Goal: Task Accomplishment & Management: Manage account settings

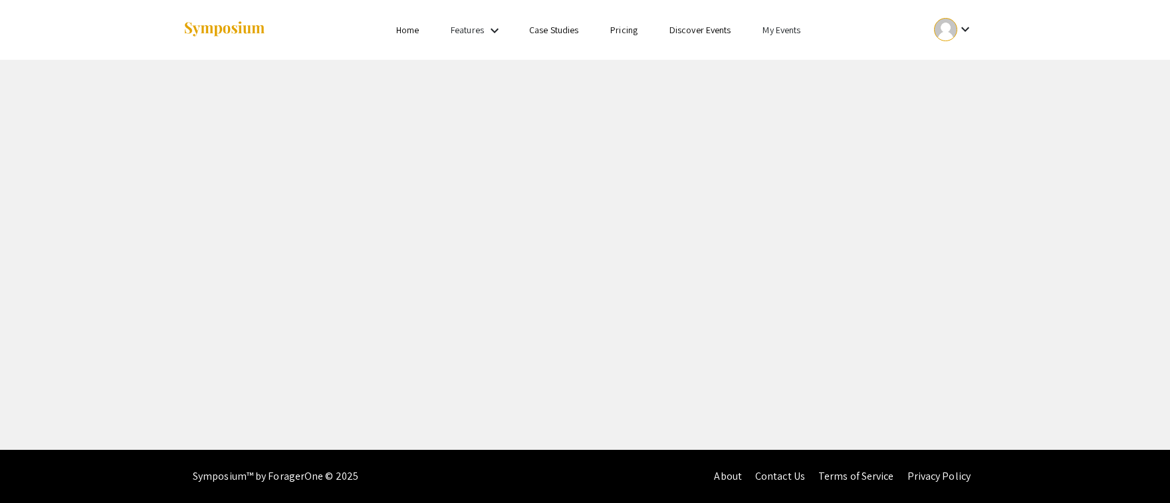
click at [798, 27] on link "My Events" at bounding box center [782, 30] width 38 height 12
click at [807, 59] on button "Events I've organized" at bounding box center [804, 59] width 114 height 32
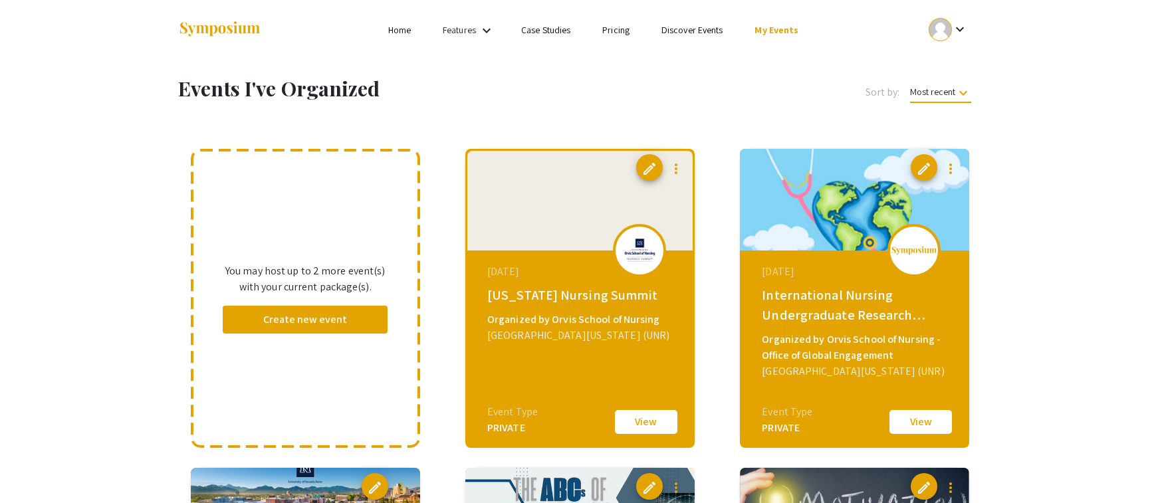
click at [642, 428] on button "View" at bounding box center [646, 422] width 67 height 28
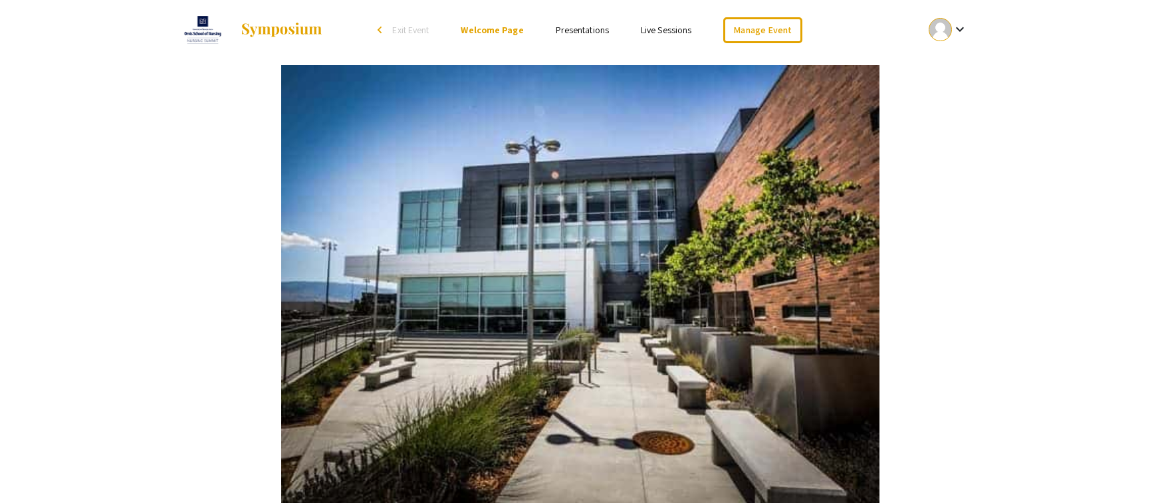
click at [587, 29] on link "Presentations" at bounding box center [582, 30] width 53 height 12
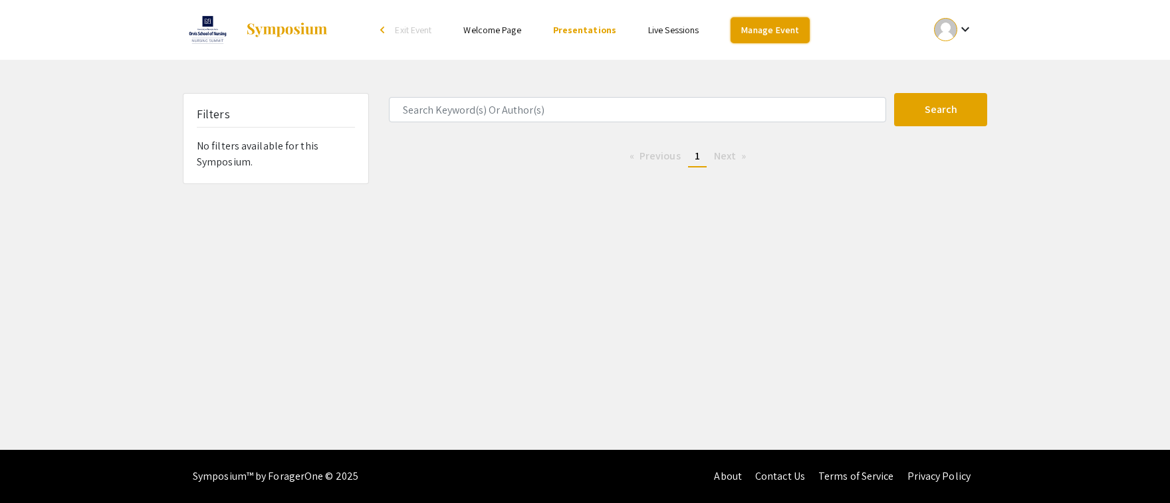
click at [771, 33] on link "Manage Event" at bounding box center [770, 30] width 78 height 26
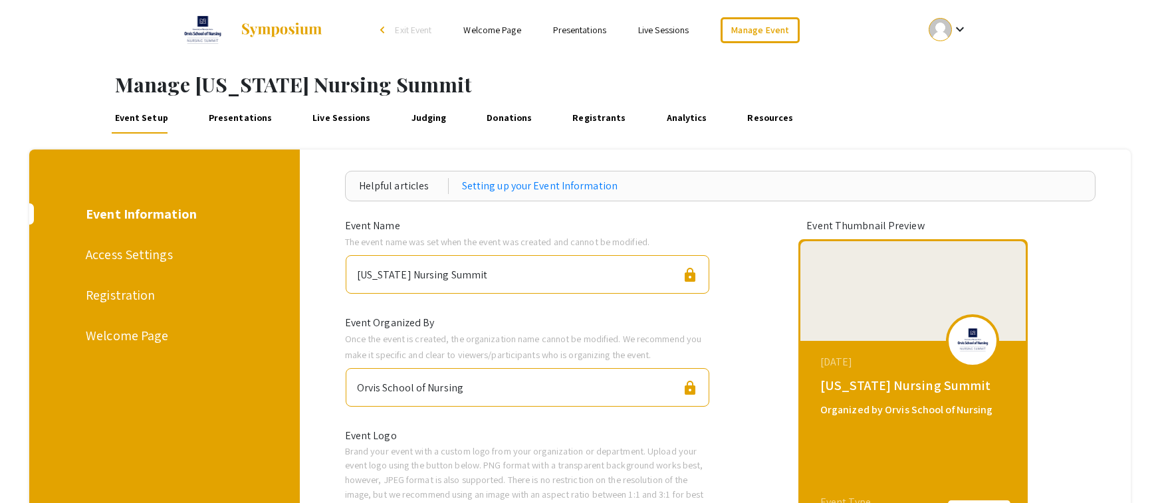
click at [328, 116] on link "Live Sessions" at bounding box center [342, 118] width 64 height 32
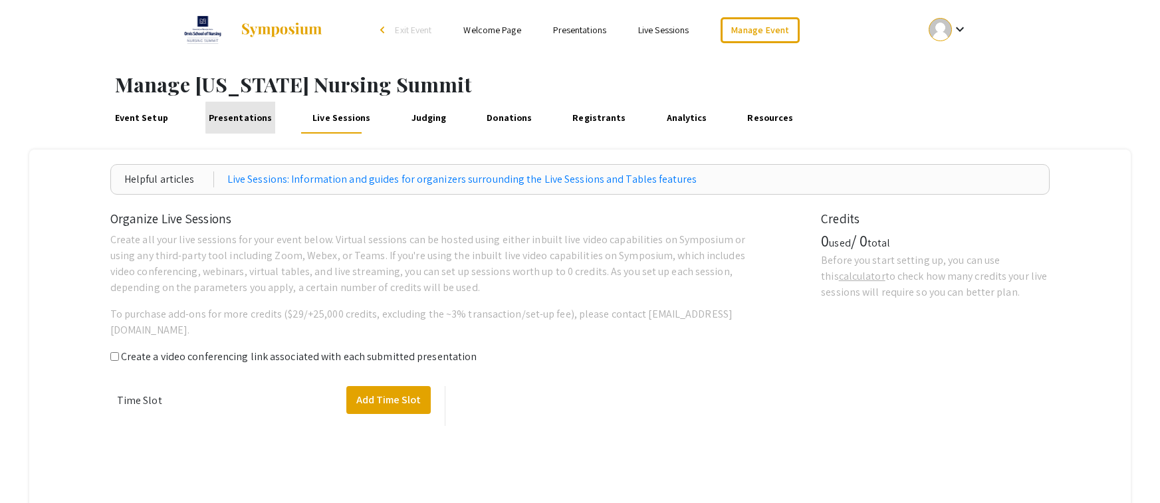
click at [259, 118] on link "Presentations" at bounding box center [239, 118] width 69 height 32
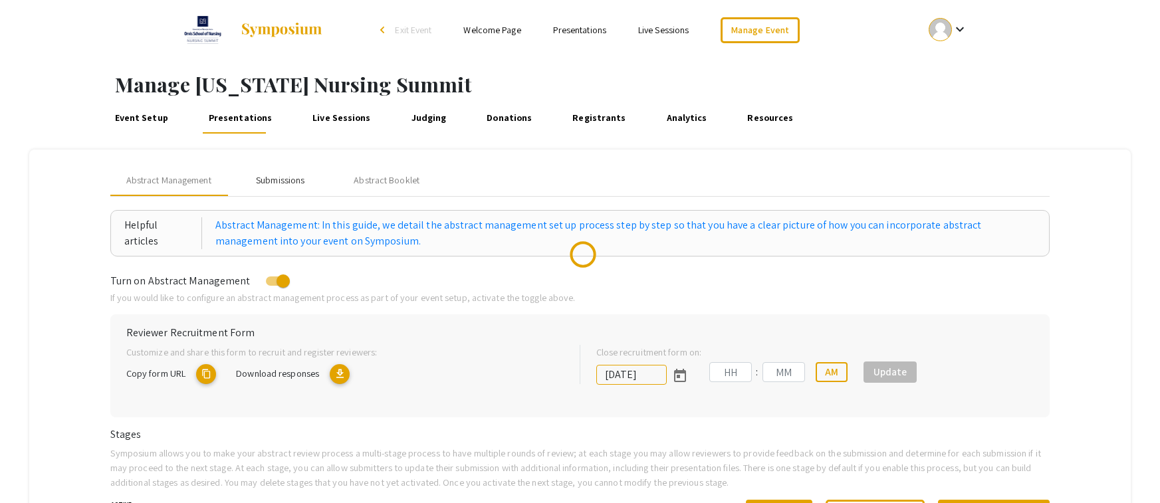
click at [287, 180] on div "Submissions" at bounding box center [280, 181] width 49 height 14
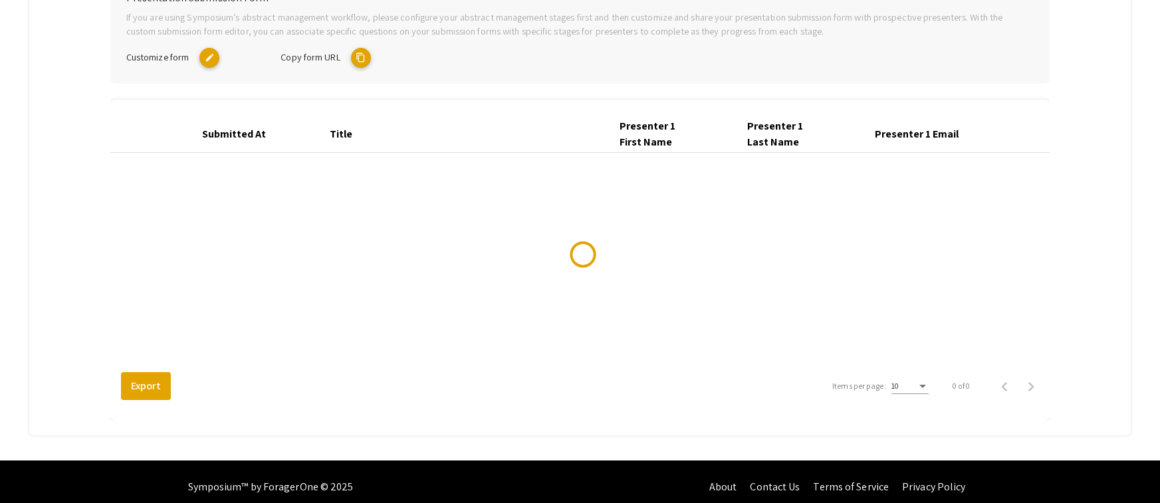
scroll to position [309, 0]
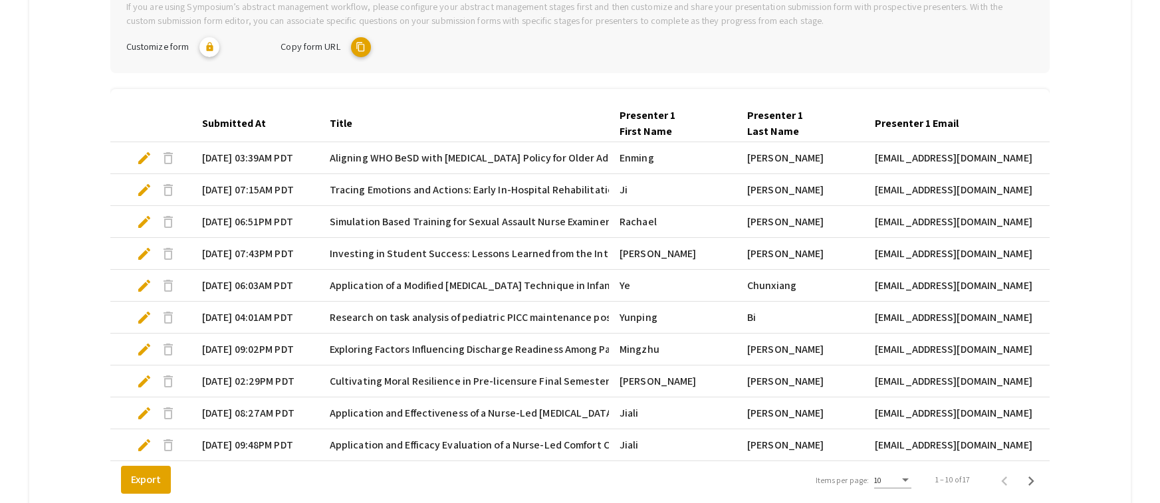
click at [361, 214] on span "Simulation Based Training for Sexual Assault Nurse Examiners" at bounding box center [472, 222] width 285 height 16
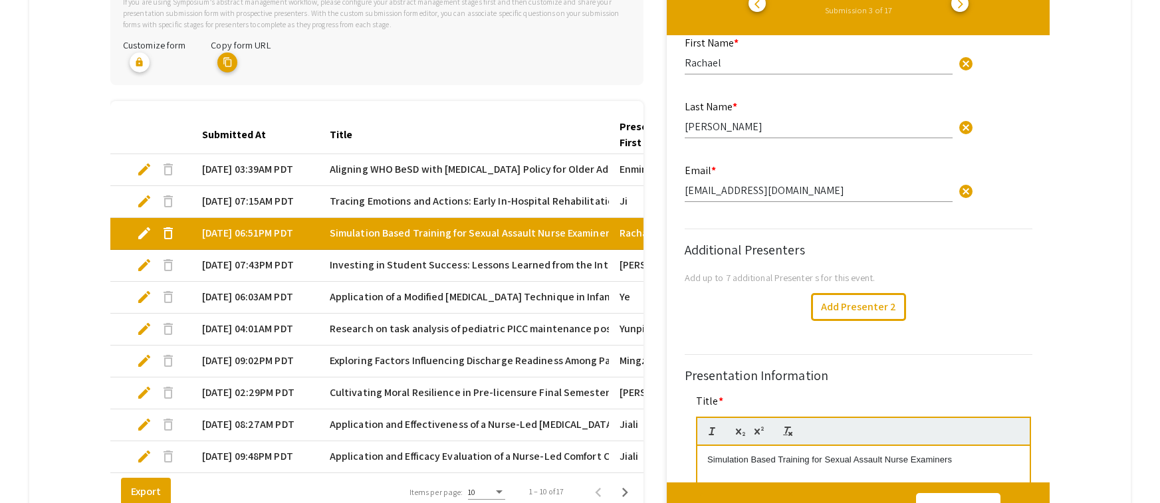
scroll to position [200, 0]
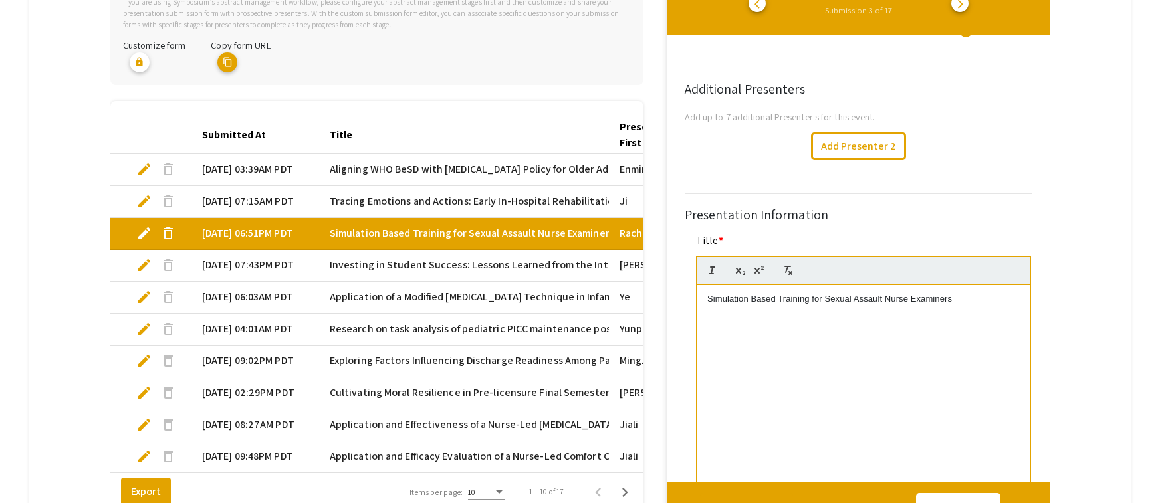
drag, startPoint x: 980, startPoint y: 316, endPoint x: 706, endPoint y: 316, distance: 274.0
click at [706, 316] on div "Simulation Based Training for Sexual Assault Nurse Examiners" at bounding box center [864, 385] width 333 height 200
copy p "Simulation Based Training for Sexual Assault Nurse Examiners"
